Goal: Information Seeking & Learning: Learn about a topic

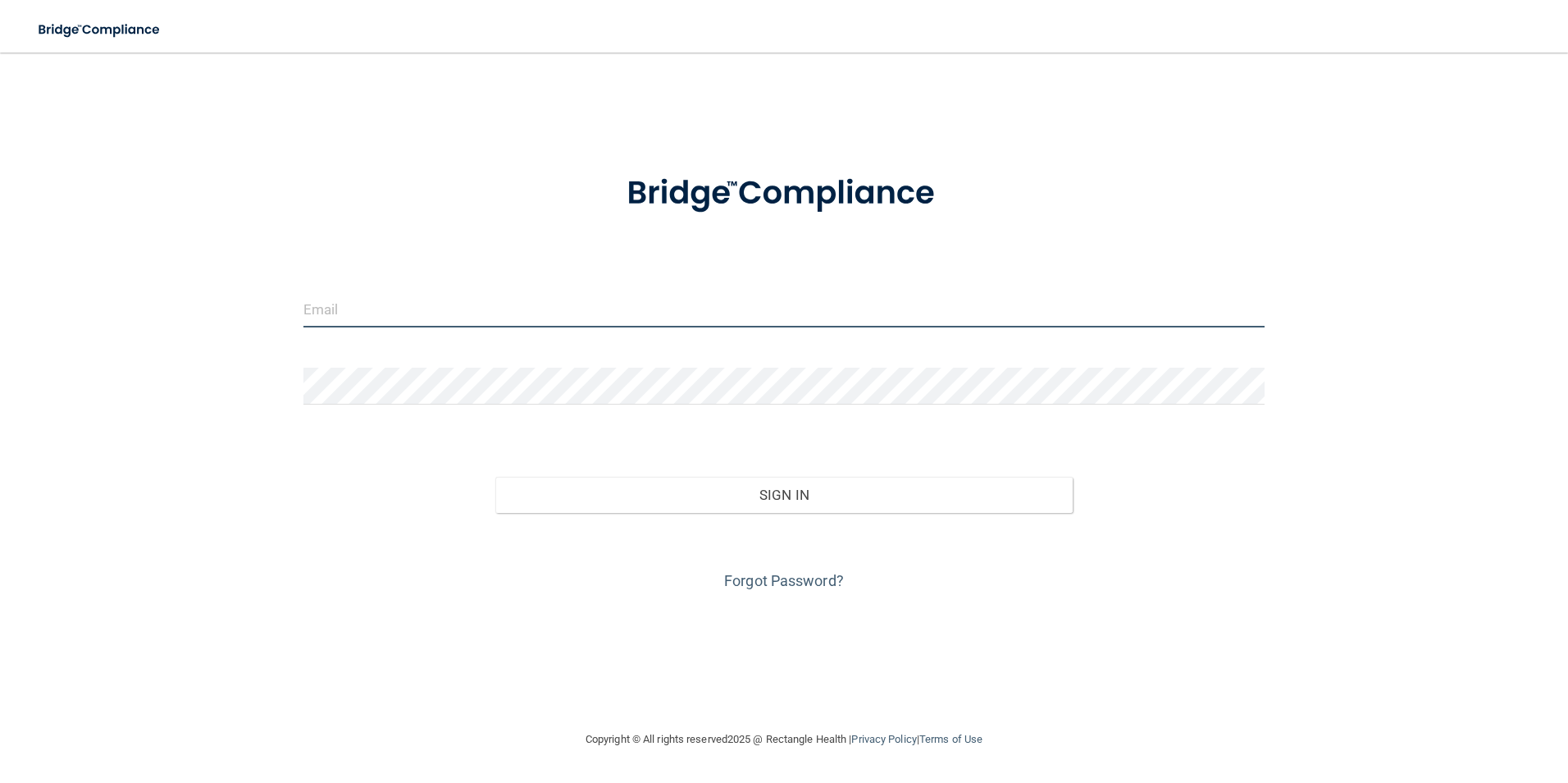
click at [375, 312] on input "email" at bounding box center [784, 308] width 962 height 37
type input "[EMAIL_ADDRESS][DOMAIN_NAME]"
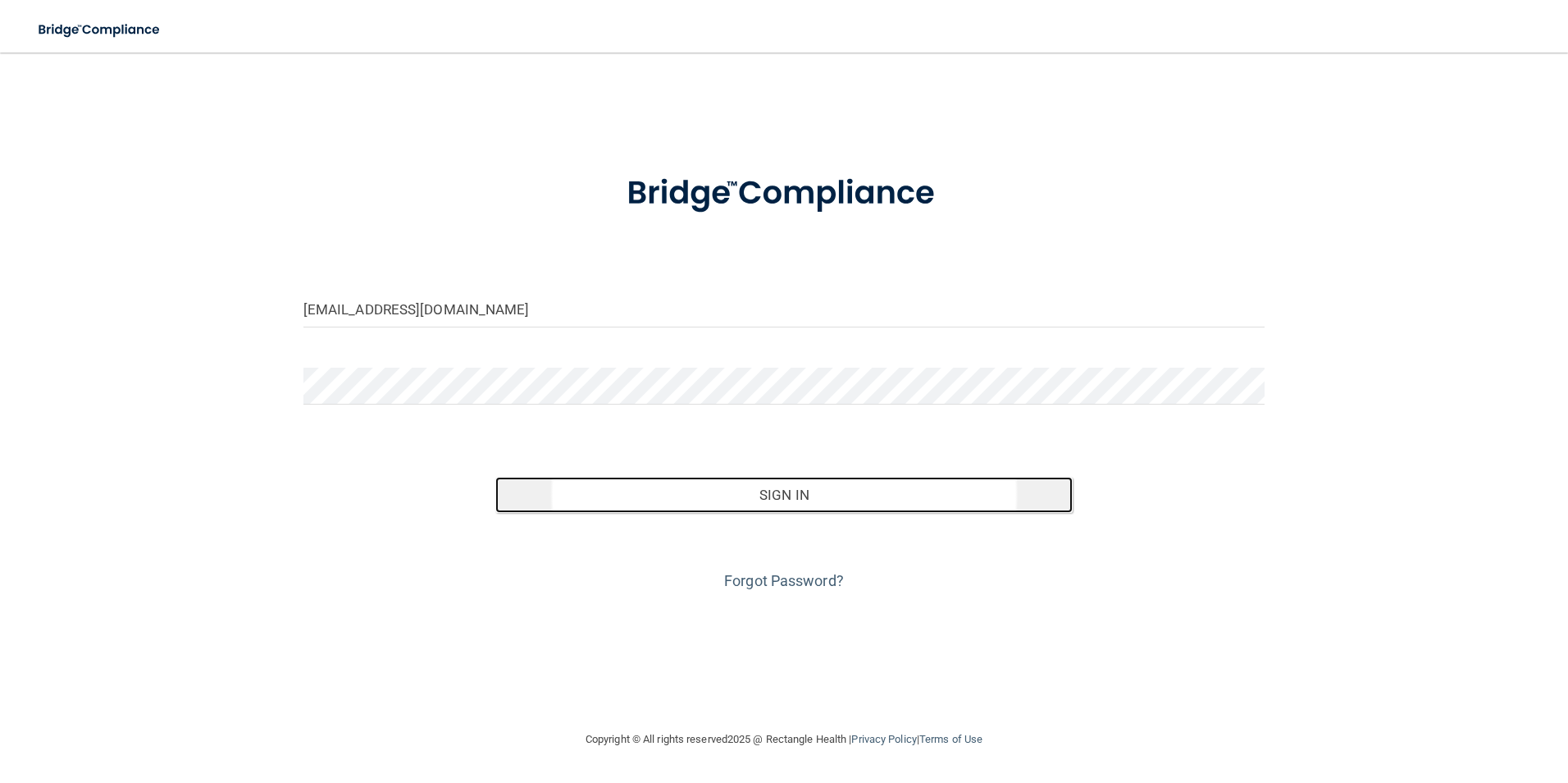
click at [758, 501] on button "Sign In" at bounding box center [784, 494] width 578 height 36
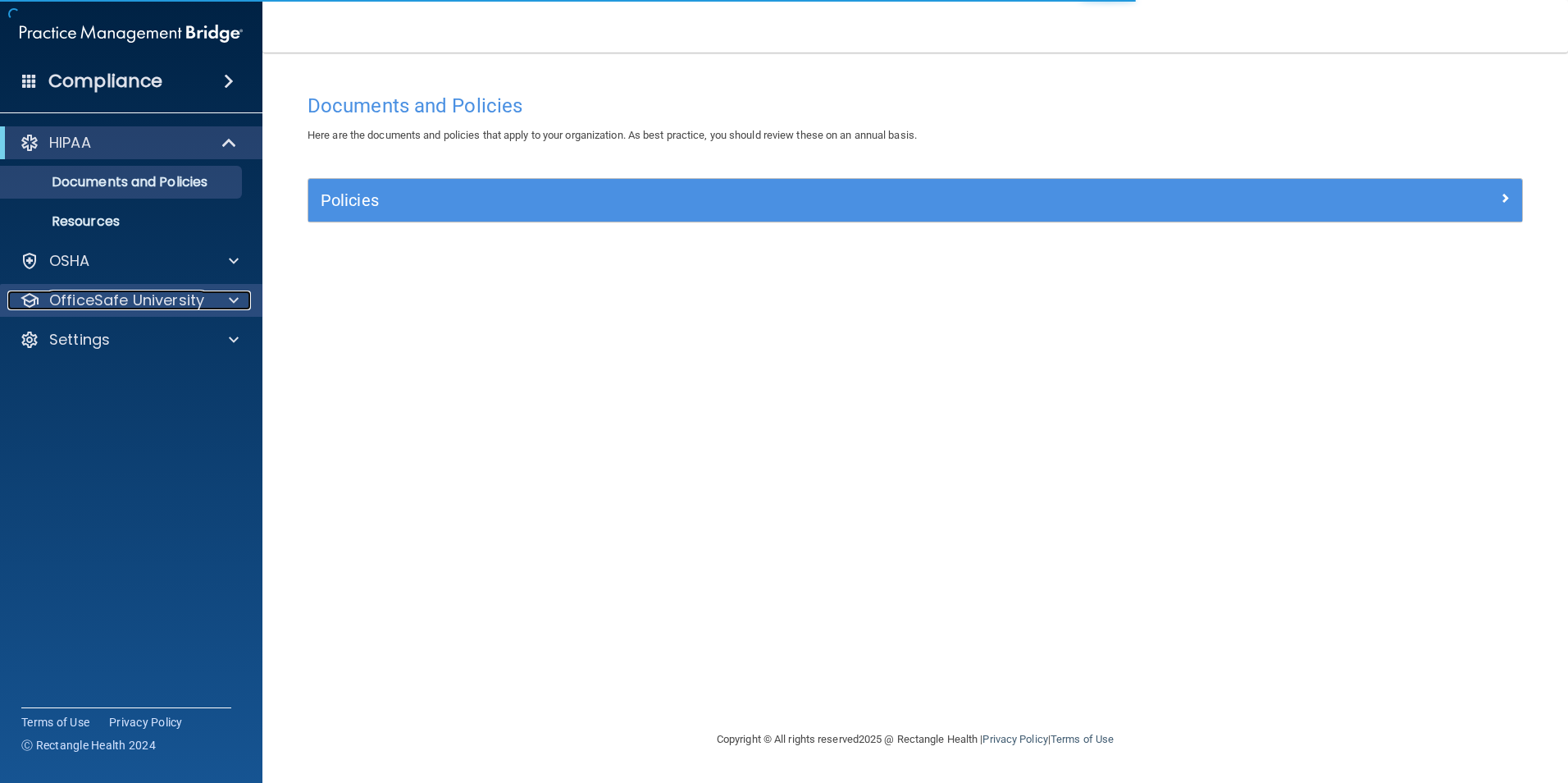
click at [176, 300] on p "OfficeSafe University" at bounding box center [126, 300] width 155 height 20
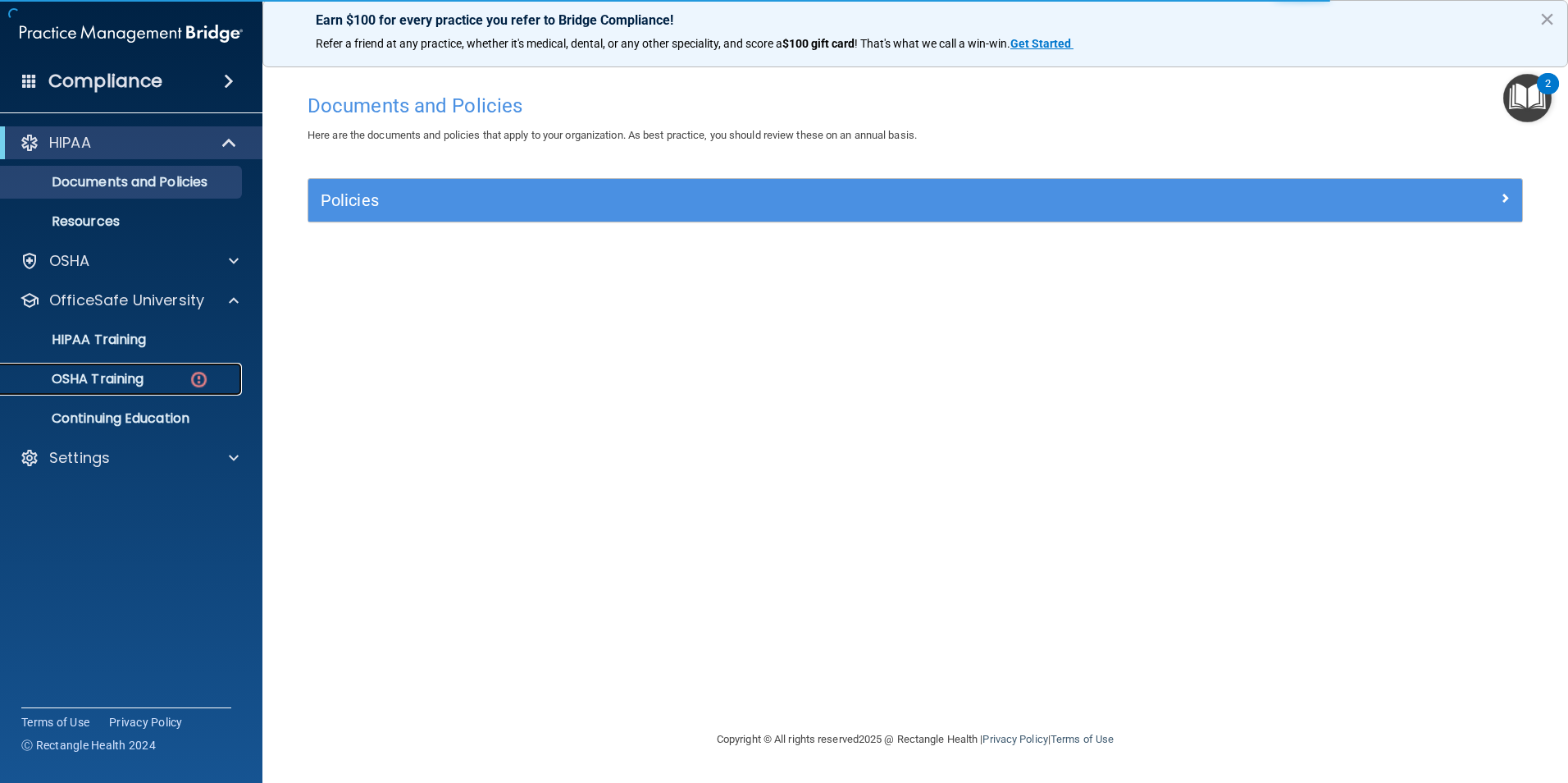
click at [153, 379] on div "OSHA Training" at bounding box center [122, 379] width 224 height 16
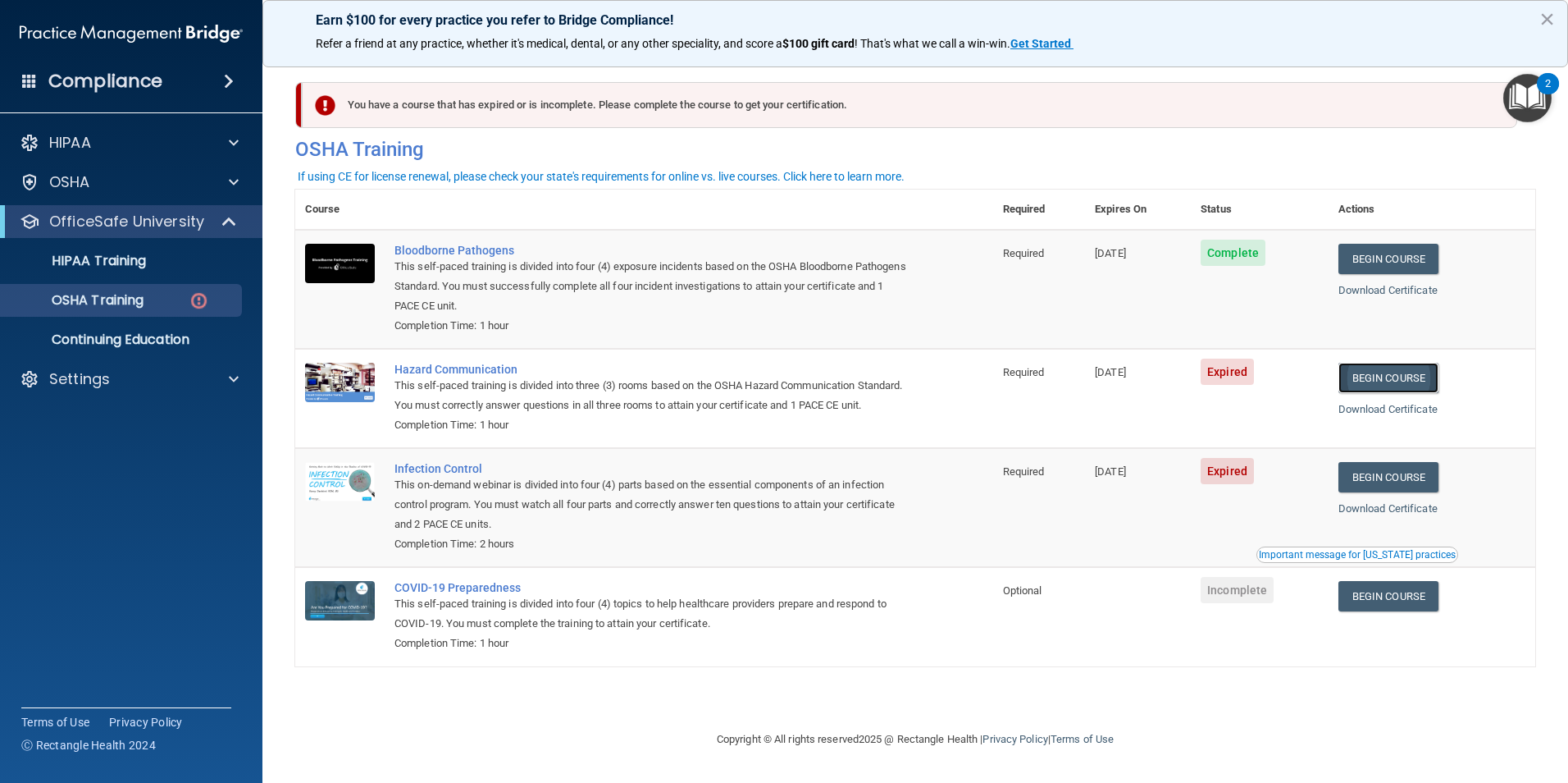
click at [1418, 376] on link "Begin Course" at bounding box center [1388, 378] width 100 height 30
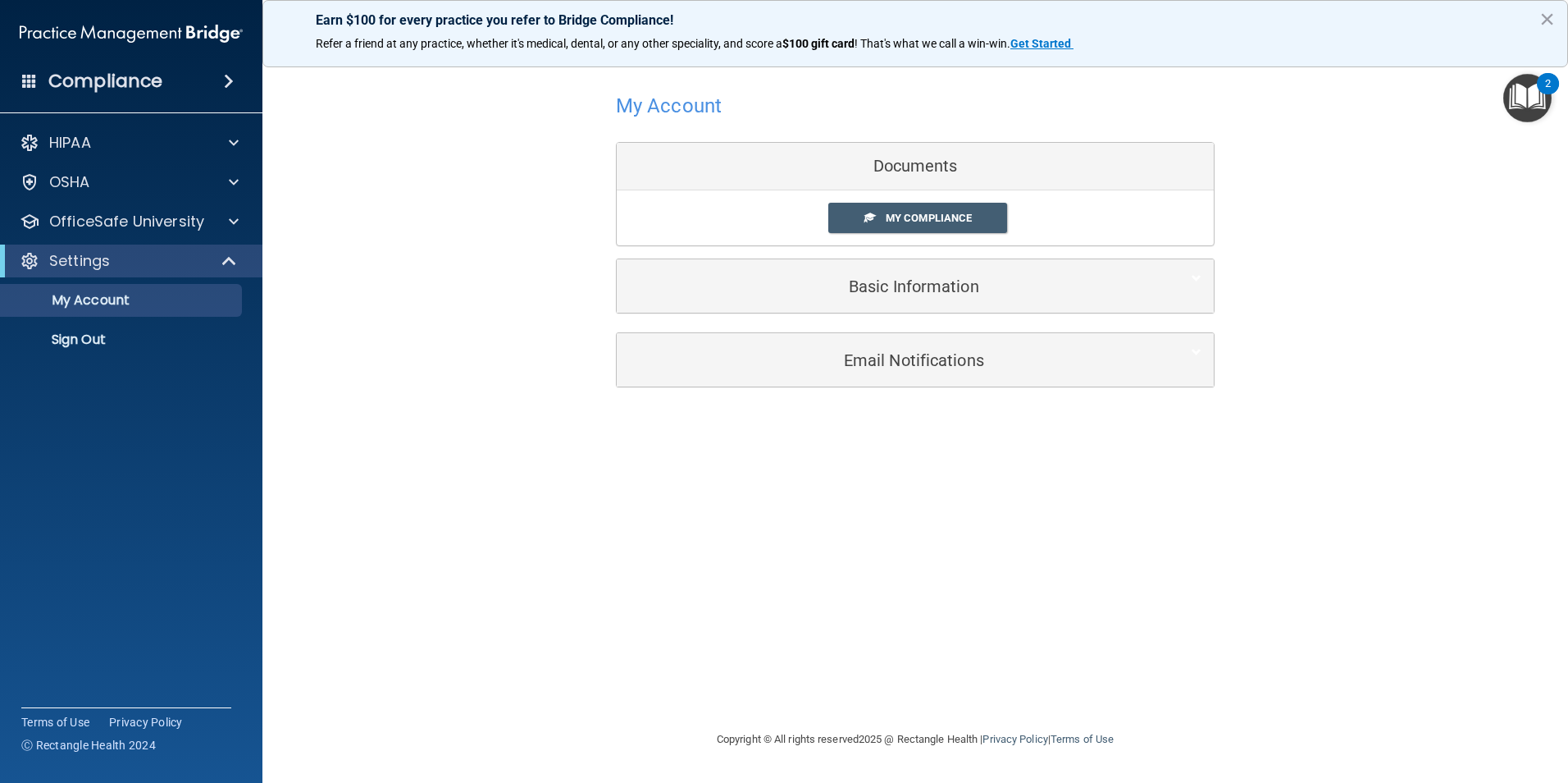
click at [863, 167] on div "Documents" at bounding box center [914, 166] width 597 height 47
click at [932, 218] on span "My Compliance" at bounding box center [929, 217] width 86 height 12
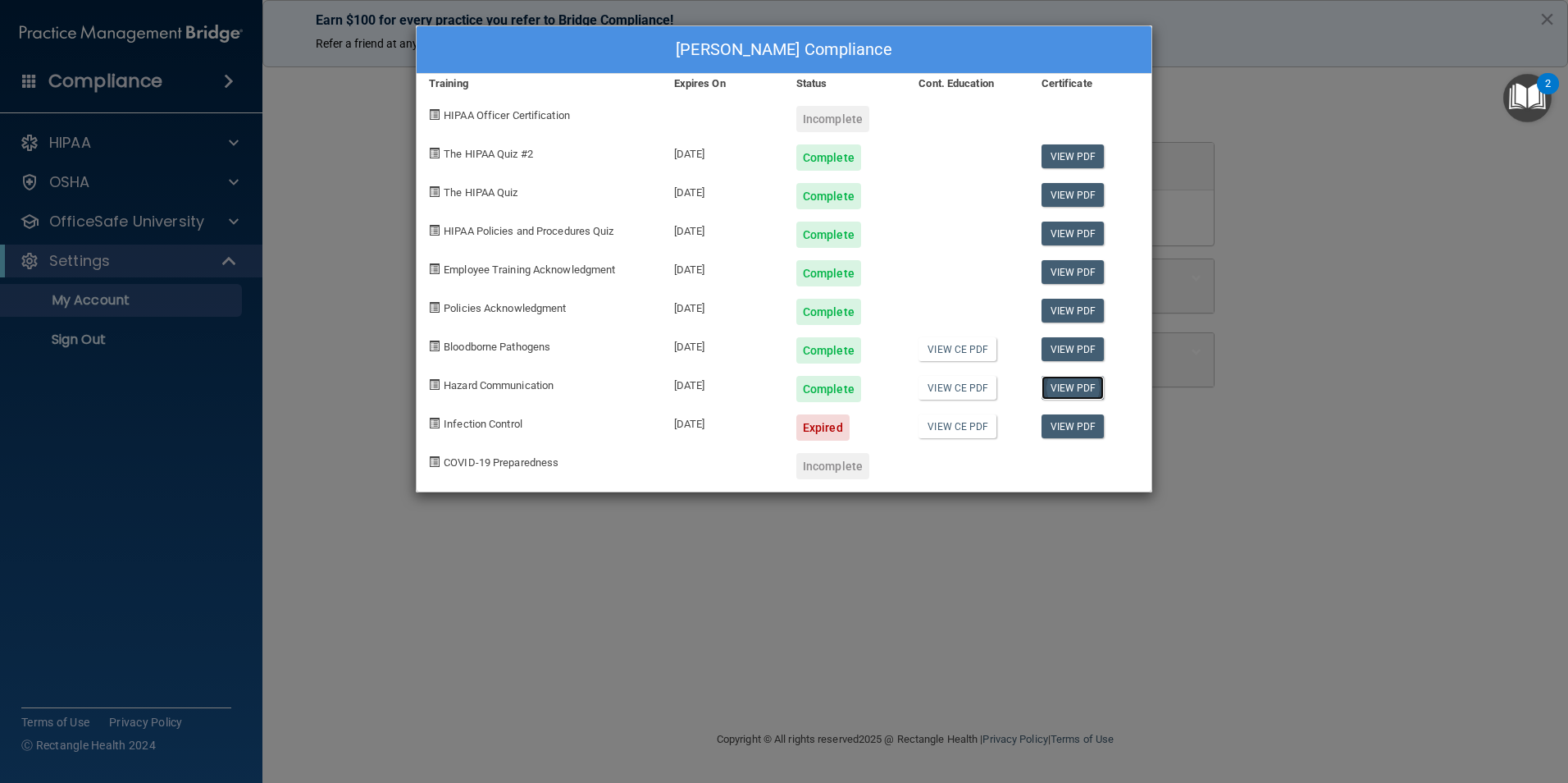
click at [1075, 386] on link "View PDF" at bounding box center [1073, 387] width 64 height 24
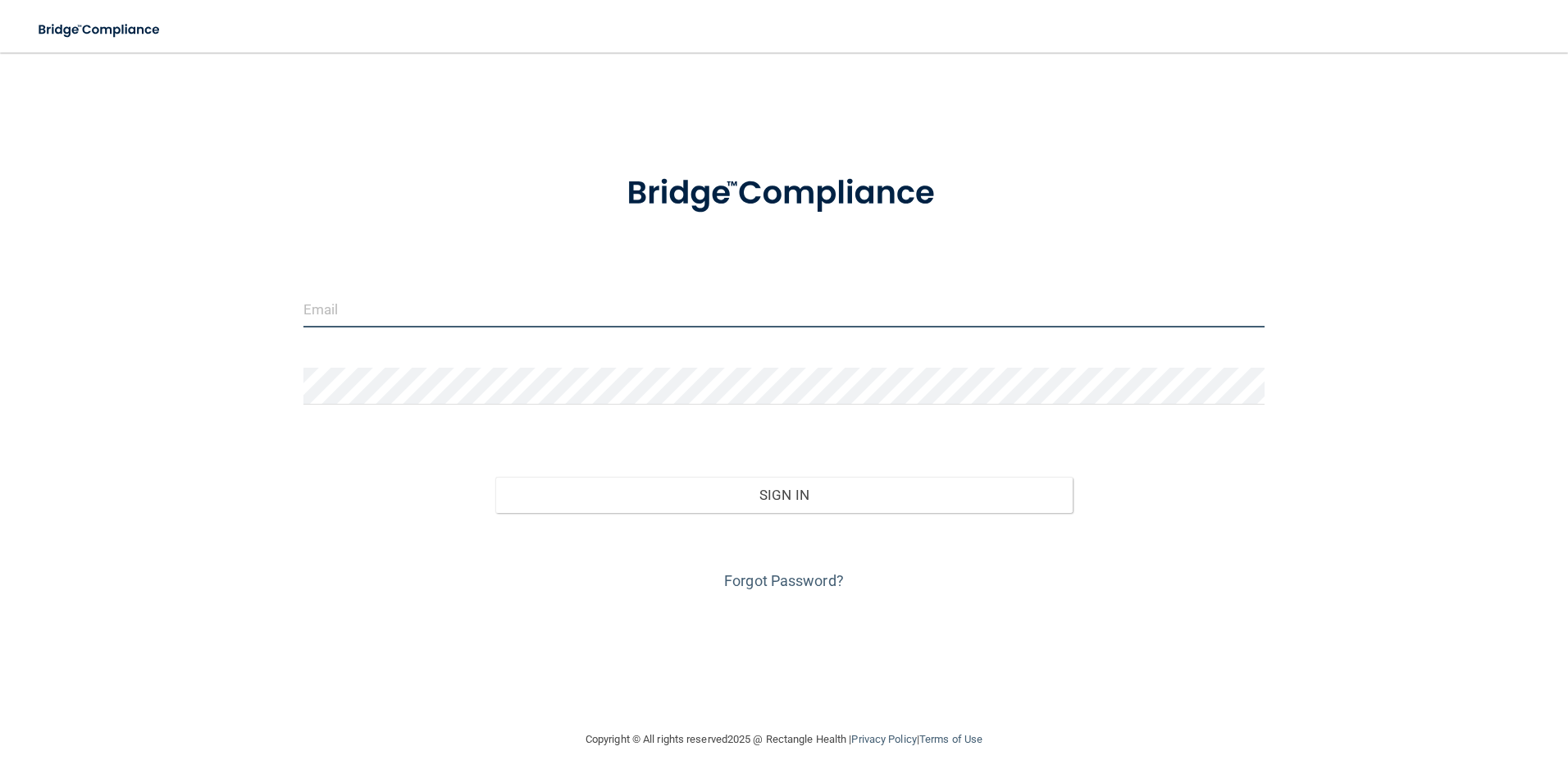
click at [377, 305] on input "email" at bounding box center [784, 308] width 962 height 37
type input "[EMAIL_ADDRESS][DOMAIN_NAME]"
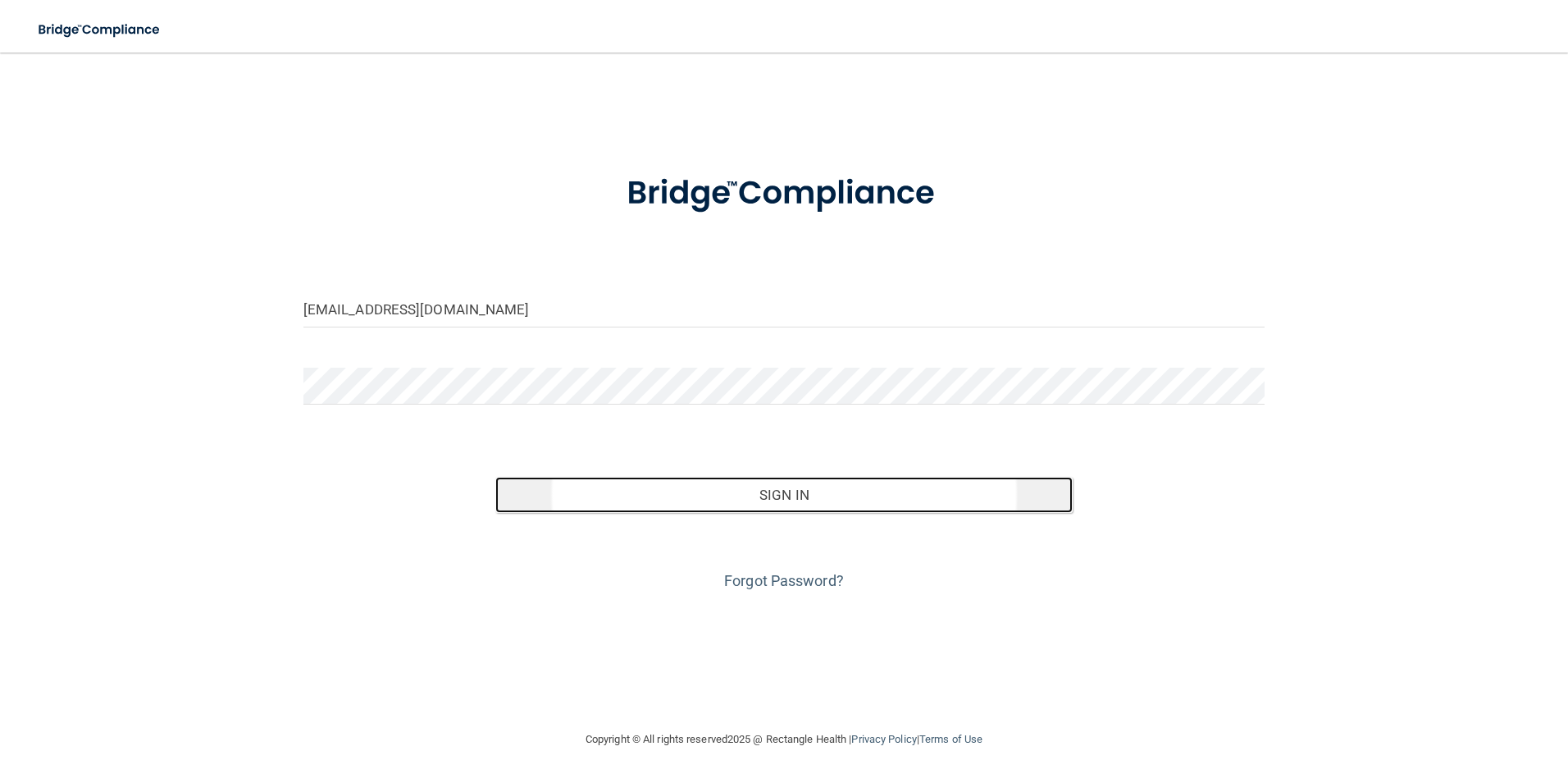
click at [839, 501] on button "Sign In" at bounding box center [784, 494] width 578 height 36
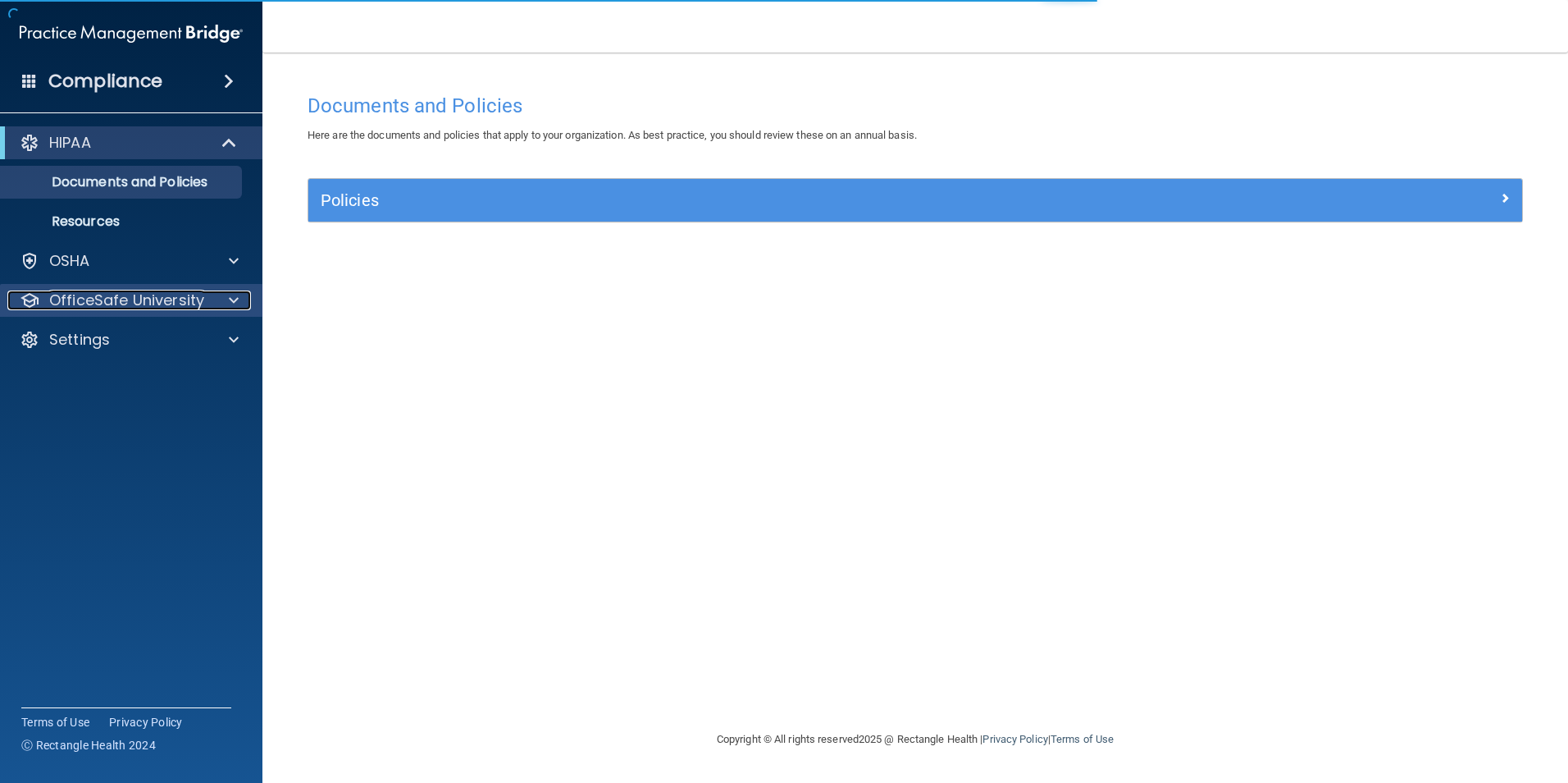
click at [205, 304] on div "OfficeSafe University" at bounding box center [109, 300] width 203 height 20
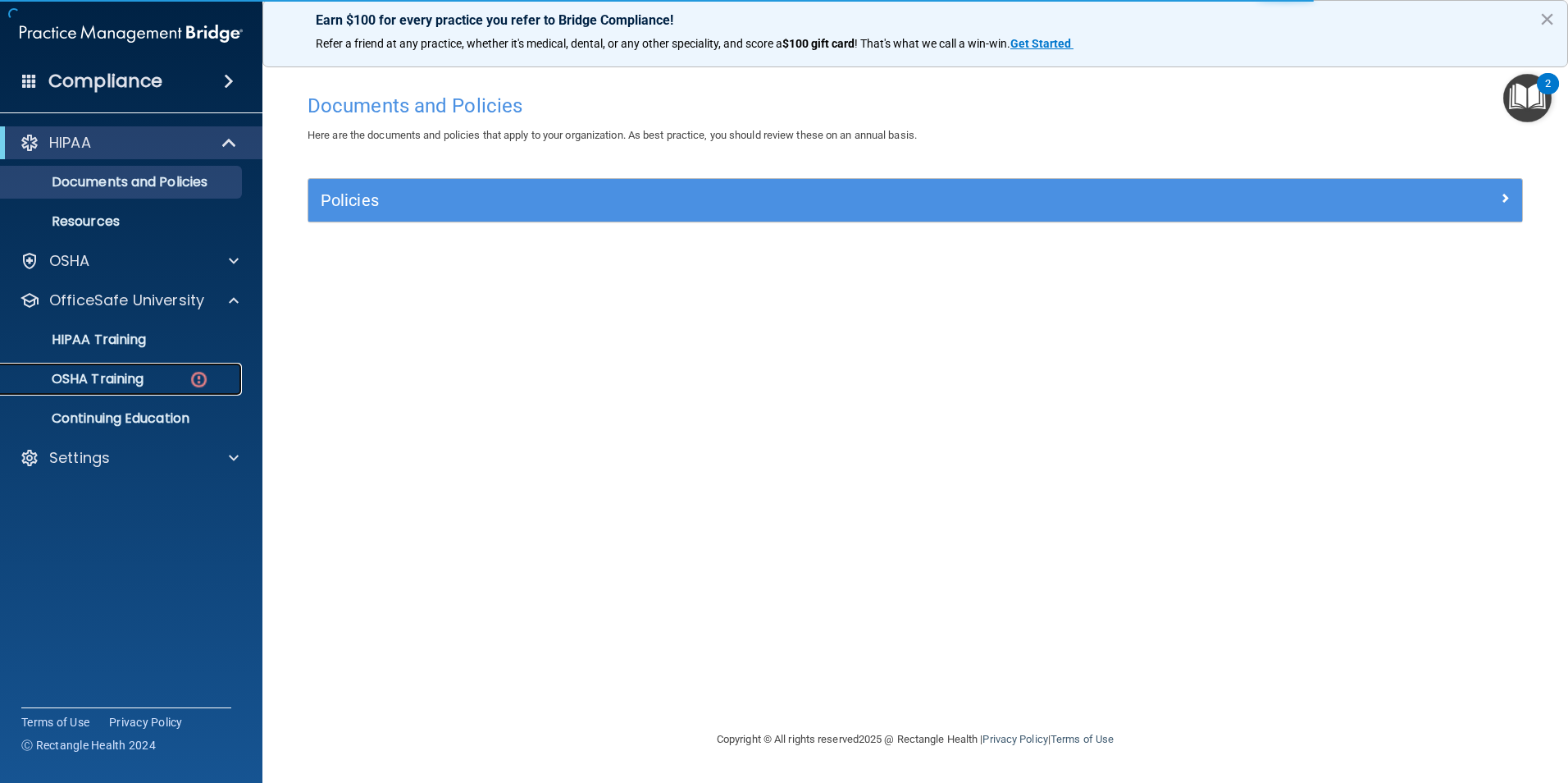
click at [189, 373] on img at bounding box center [199, 380] width 21 height 21
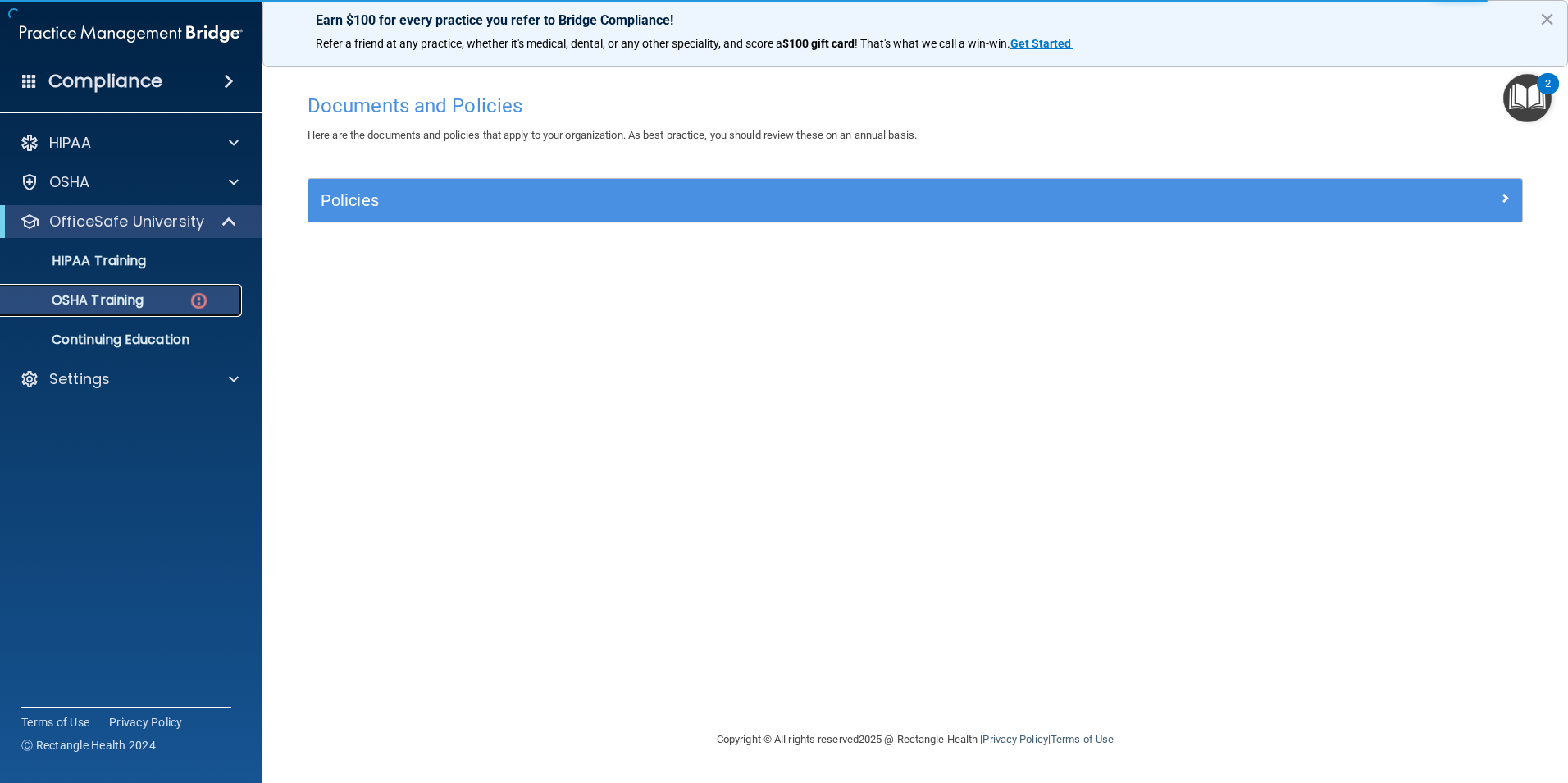
click at [155, 297] on div "OSHA Training" at bounding box center [122, 300] width 224 height 16
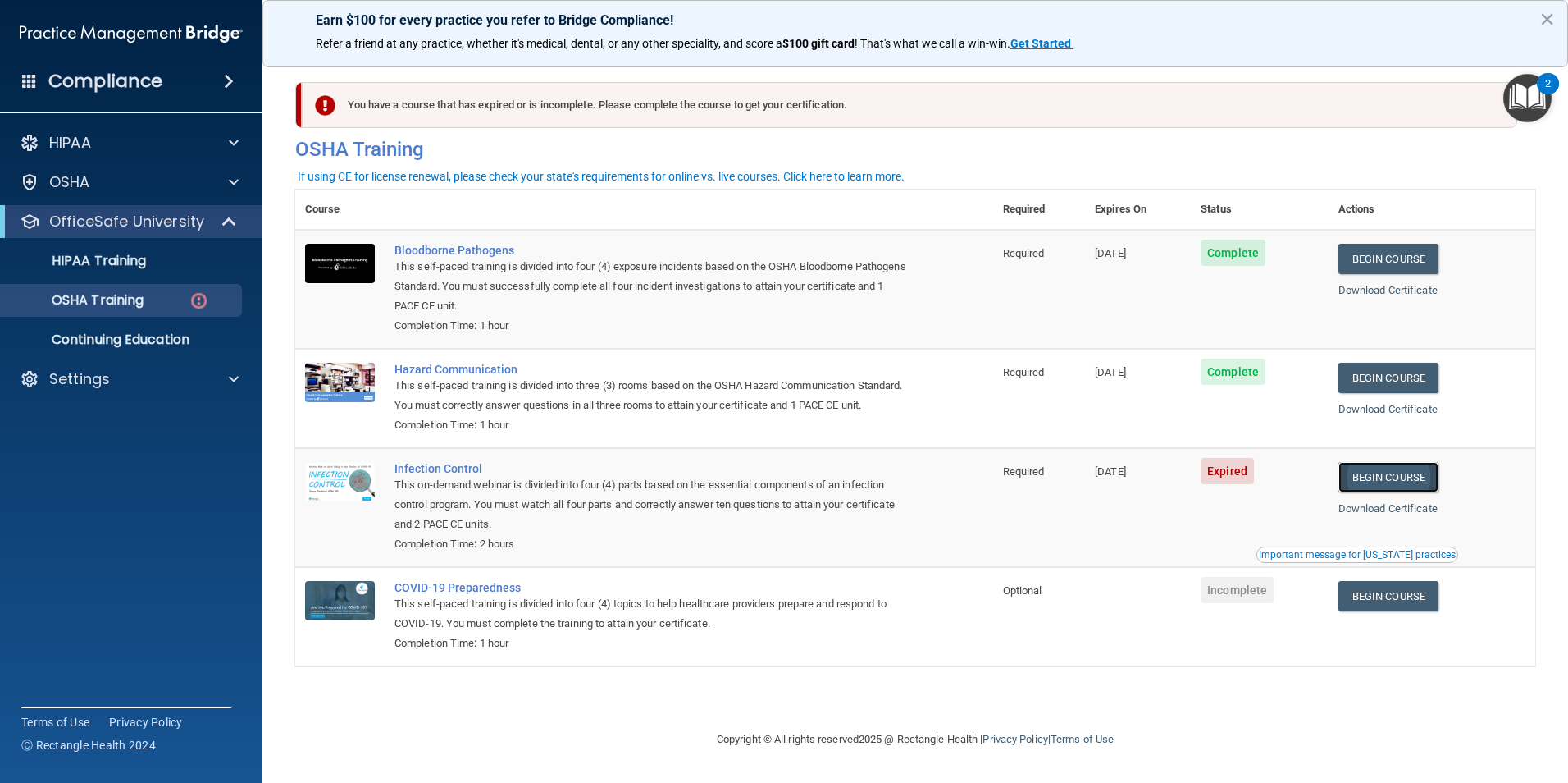
click at [1438, 493] on link "Begin Course" at bounding box center [1388, 477] width 100 height 30
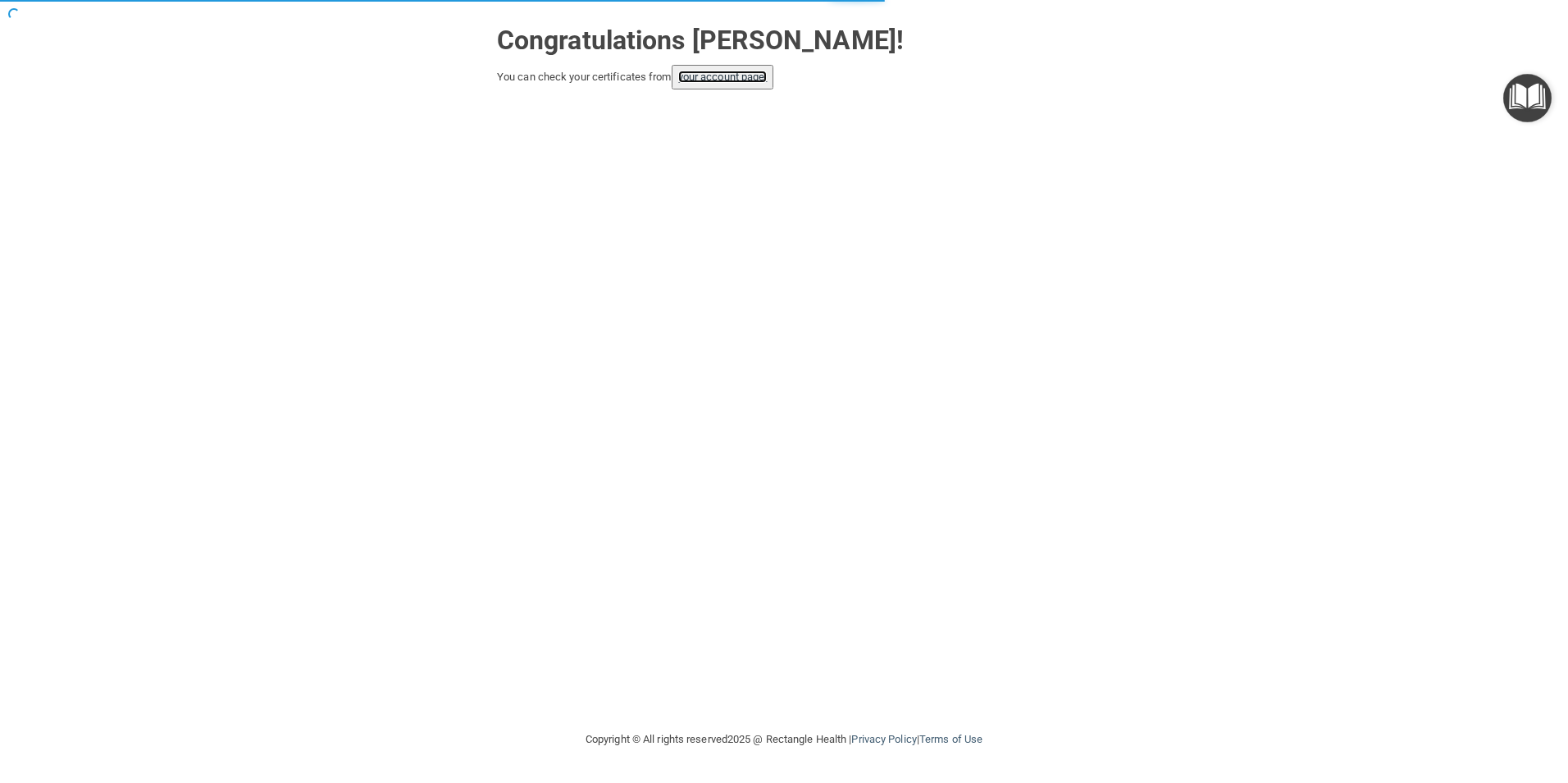
click at [756, 79] on link "your account page!" at bounding box center [723, 76] width 89 height 12
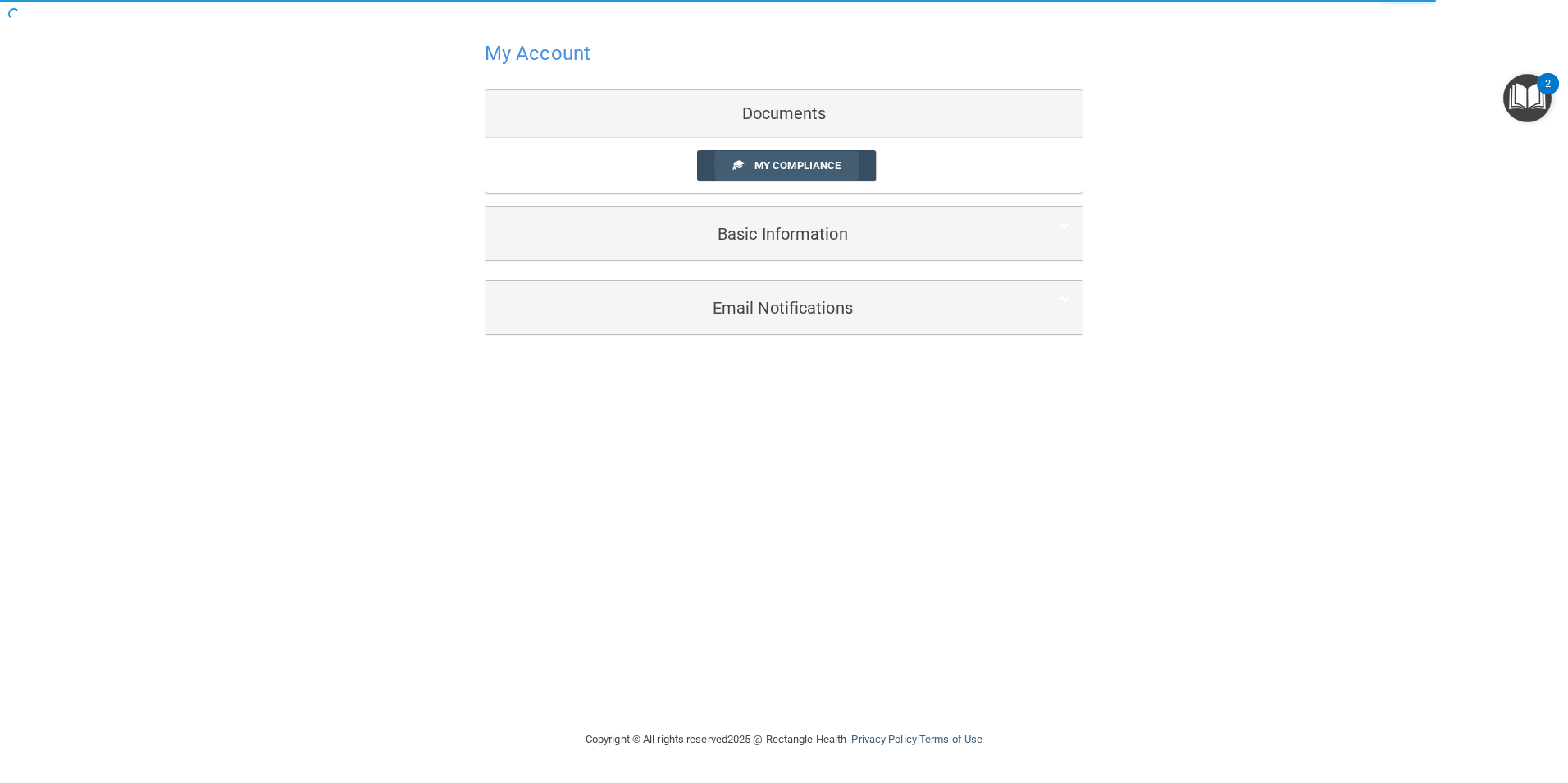
click at [848, 164] on link "My Compliance" at bounding box center [786, 165] width 179 height 30
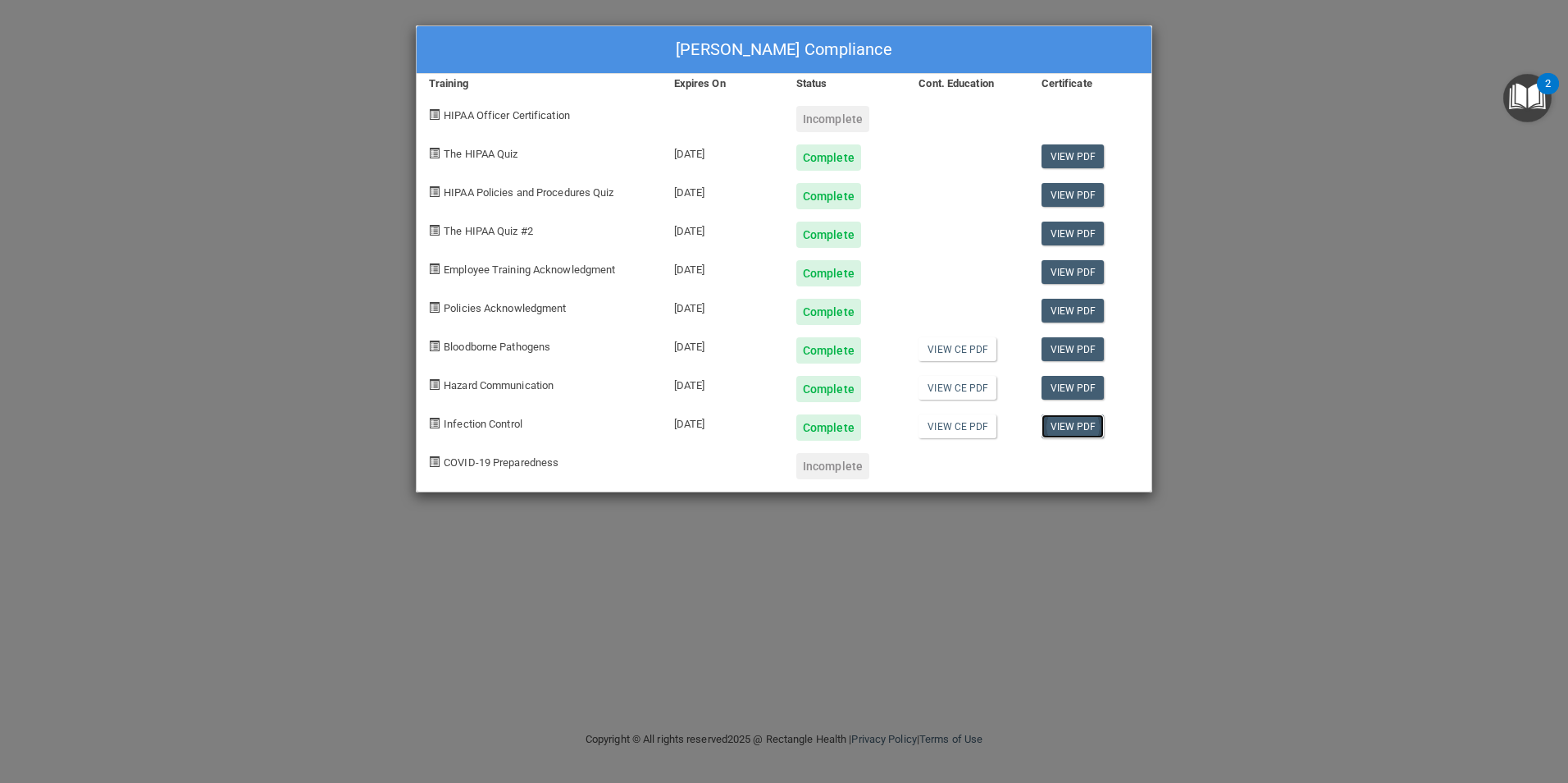
click at [1072, 422] on link "View PDF" at bounding box center [1073, 426] width 64 height 24
